Goal: Task Accomplishment & Management: Use online tool/utility

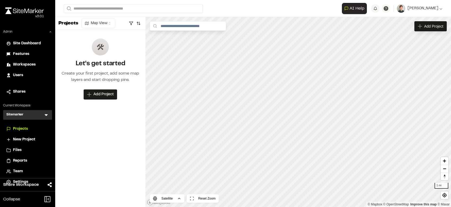
click at [46, 116] on icon at bounding box center [46, 116] width 3 height 2
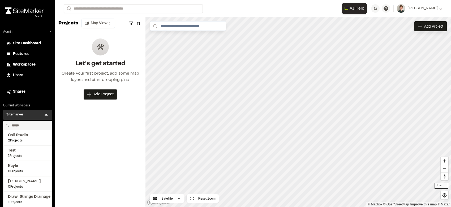
click at [33, 126] on input "text" at bounding box center [29, 125] width 40 height 9
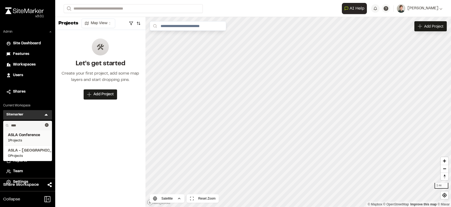
type input "****"
click at [36, 139] on span "1 Projects" at bounding box center [27, 140] width 39 height 5
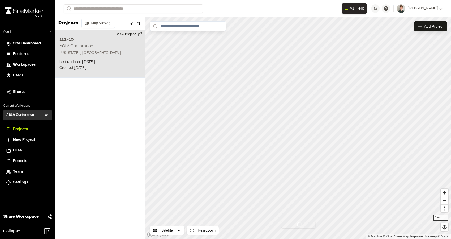
click at [116, 60] on p "Last updated: [DATE]" at bounding box center [101, 62] width 82 height 6
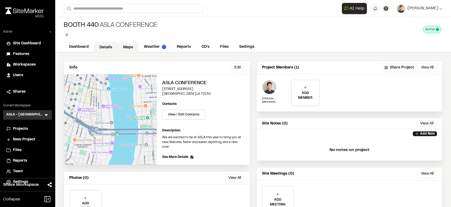
click at [133, 44] on link "Maps" at bounding box center [128, 48] width 21 height 10
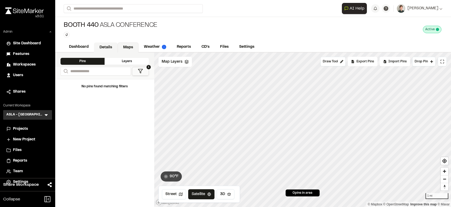
click at [110, 47] on link "Details" at bounding box center [106, 48] width 24 height 10
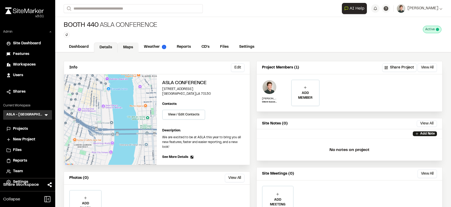
click at [128, 45] on link "Maps" at bounding box center [128, 48] width 21 height 10
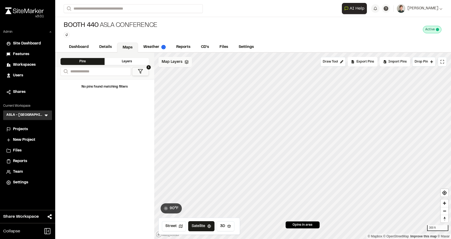
click at [176, 65] on div "Map Layers" at bounding box center [175, 62] width 33 height 10
click at [196, 61] on html "Close sidebar v 3.0.1 Admin Site Dashboard Features Workspaces Users Shares Cur…" at bounding box center [225, 119] width 451 height 239
click at [170, 83] on link "Add Layer" at bounding box center [179, 82] width 40 height 9
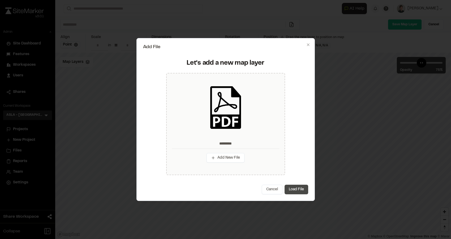
click at [291, 184] on button "Load File" at bounding box center [297, 189] width 24 height 10
type input "*********"
type input "****"
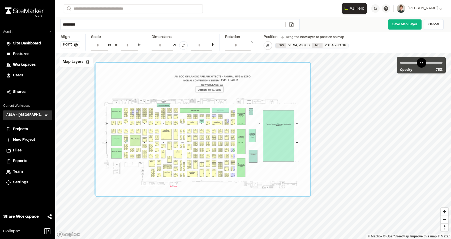
drag, startPoint x: 265, startPoint y: 159, endPoint x: 215, endPoint y: 143, distance: 52.8
click at [215, 143] on div at bounding box center [203, 129] width 215 height 133
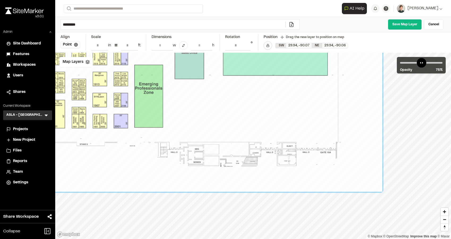
drag, startPoint x: 280, startPoint y: 174, endPoint x: 273, endPoint y: 75, distance: 99.6
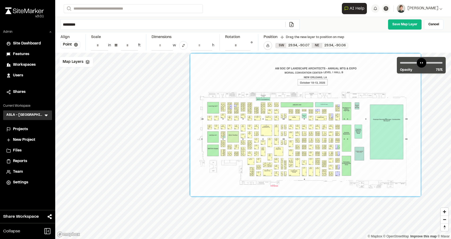
drag, startPoint x: 261, startPoint y: 97, endPoint x: 368, endPoint y: 151, distance: 120.1
click at [368, 150] on div at bounding box center [305, 125] width 230 height 142
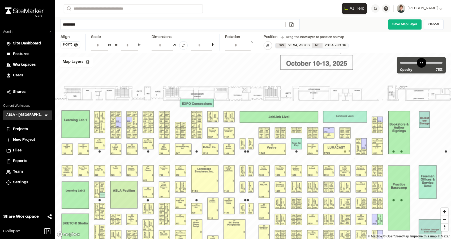
drag, startPoint x: 247, startPoint y: 113, endPoint x: 203, endPoint y: 116, distance: 44.7
click at [203, 116] on div at bounding box center [300, 165] width 558 height 345
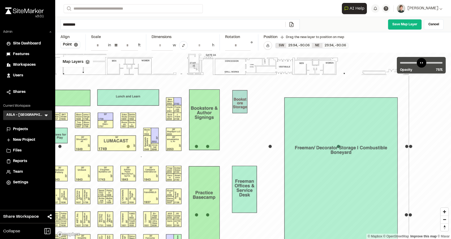
drag, startPoint x: 349, startPoint y: 144, endPoint x: 297, endPoint y: 168, distance: 57.8
click at [297, 168] on div at bounding box center [65, 166] width 786 height 485
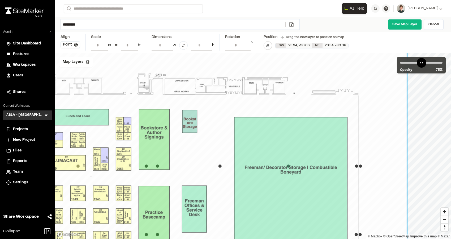
drag, startPoint x: 288, startPoint y: 124, endPoint x: 270, endPoint y: 107, distance: 24.6
click at [269, 107] on div at bounding box center [14, 185] width 786 height 485
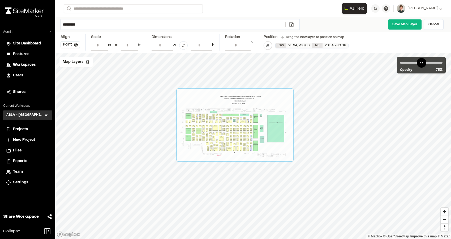
drag, startPoint x: 255, startPoint y: 97, endPoint x: 262, endPoint y: 116, distance: 20.3
click at [262, 116] on div at bounding box center [235, 125] width 116 height 72
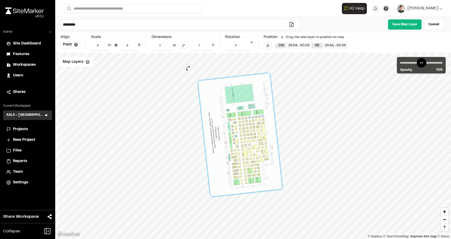
click at [188, 68] on div "© Mapbox © OpenStreetMap Improve this map © Maxar" at bounding box center [253, 146] width 396 height 186
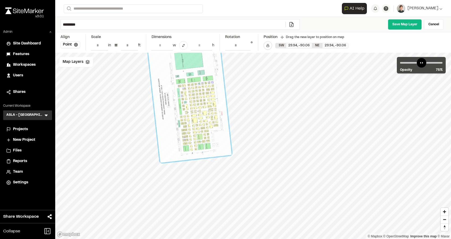
drag, startPoint x: 250, startPoint y: 143, endPoint x: 200, endPoint y: 110, distance: 60.7
click at [200, 110] on div at bounding box center [190, 100] width 84 height 123
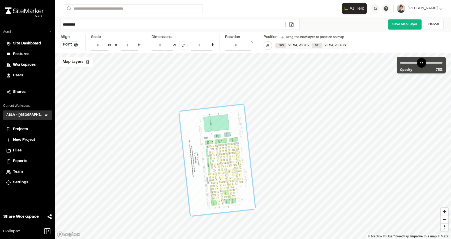
drag, startPoint x: 210, startPoint y: 174, endPoint x: 208, endPoint y: 155, distance: 19.5
click at [209, 155] on div at bounding box center [217, 159] width 75 height 111
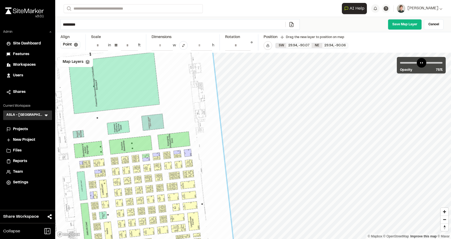
drag, startPoint x: 231, startPoint y: 132, endPoint x: 210, endPoint y: 131, distance: 21.0
click at [210, 131] on div at bounding box center [117, 211] width 263 height 385
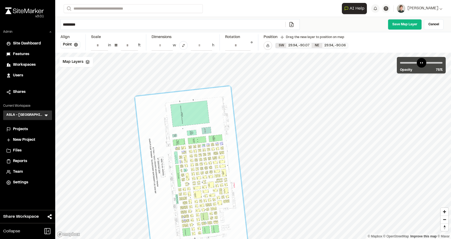
drag, startPoint x: 170, startPoint y: 162, endPoint x: 176, endPoint y: 167, distance: 7.7
click at [176, 167] on div at bounding box center [191, 168] width 112 height 165
click at [230, 82] on div at bounding box center [230, 83] width 5 height 5
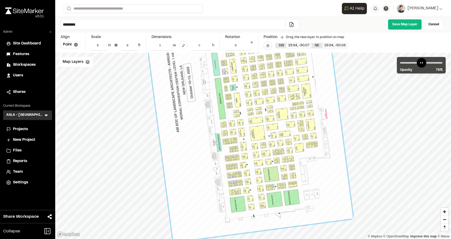
drag, startPoint x: 223, startPoint y: 147, endPoint x: 224, endPoint y: 149, distance: 3.0
click at [224, 149] on div at bounding box center [244, 84] width 218 height 314
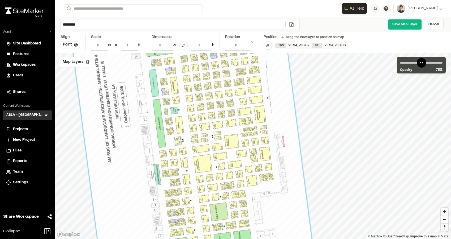
drag, startPoint x: 274, startPoint y: 118, endPoint x: 281, endPoint y: 112, distance: 9.0
click at [281, 112] on div at bounding box center [187, 107] width 255 height 368
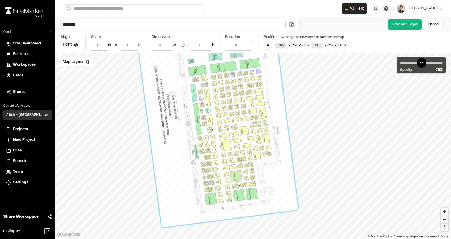
drag, startPoint x: 279, startPoint y: 116, endPoint x: 274, endPoint y: 115, distance: 4.3
click at [274, 115] on div at bounding box center [215, 108] width 165 height 238
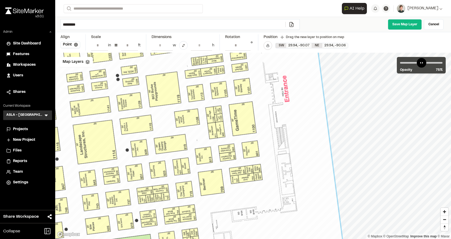
drag, startPoint x: 281, startPoint y: 137, endPoint x: 297, endPoint y: 116, distance: 26.4
click at [297, 116] on div at bounding box center [58, 7] width 604 height 872
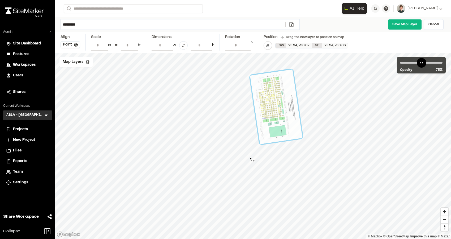
type input "**********"
click at [253, 160] on div "© Mapbox © OpenStreetMap Improve this map © Maxar" at bounding box center [253, 146] width 396 height 186
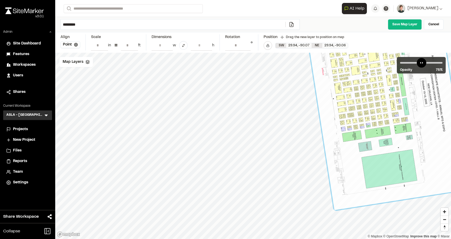
drag, startPoint x: 311, startPoint y: 55, endPoint x: 367, endPoint y: 75, distance: 59.5
click at [367, 78] on div at bounding box center [384, 92] width 166 height 236
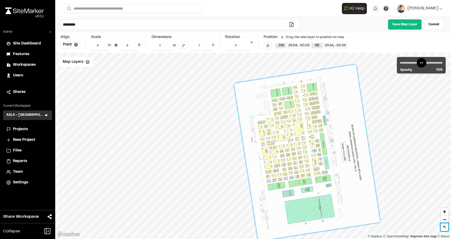
click at [451, 184] on div "© Mapbox © OpenStreetMap Improve this map © Maxar" at bounding box center [253, 146] width 396 height 186
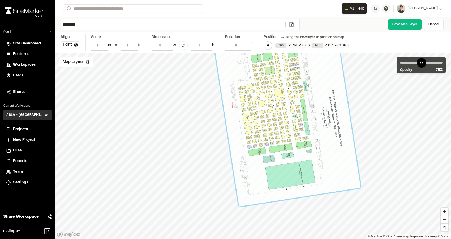
drag, startPoint x: 353, startPoint y: 190, endPoint x: 331, endPoint y: 151, distance: 44.2
click at [331, 151] on div at bounding box center [288, 118] width 146 height 176
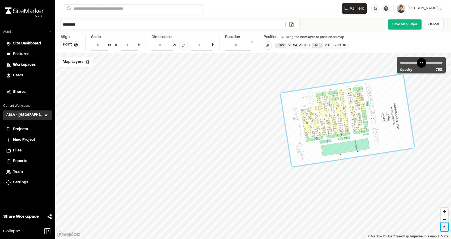
click at [446, 207] on span "Reset bearing to north" at bounding box center [444, 226] width 13 height 7
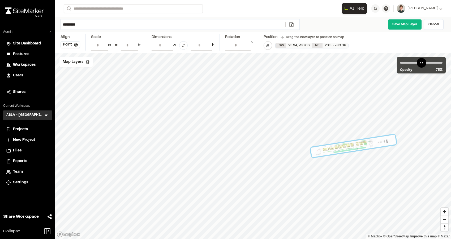
drag, startPoint x: 362, startPoint y: 132, endPoint x: 360, endPoint y: 141, distance: 9.0
click at [360, 141] on div at bounding box center [354, 145] width 86 height 22
drag, startPoint x: 361, startPoint y: 141, endPoint x: 362, endPoint y: 139, distance: 2.7
click at [362, 139] on div at bounding box center [357, 142] width 86 height 22
drag, startPoint x: 362, startPoint y: 139, endPoint x: 357, endPoint y: 133, distance: 7.9
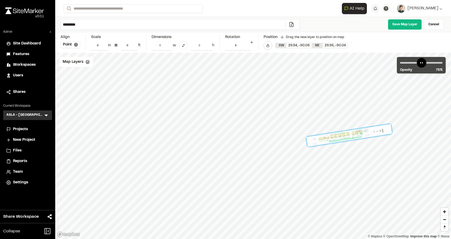
click at [357, 133] on div at bounding box center [350, 135] width 86 height 22
click at [435, 26] on link "Cancel" at bounding box center [434, 24] width 20 height 11
